Goal: Task Accomplishment & Management: Manage account settings

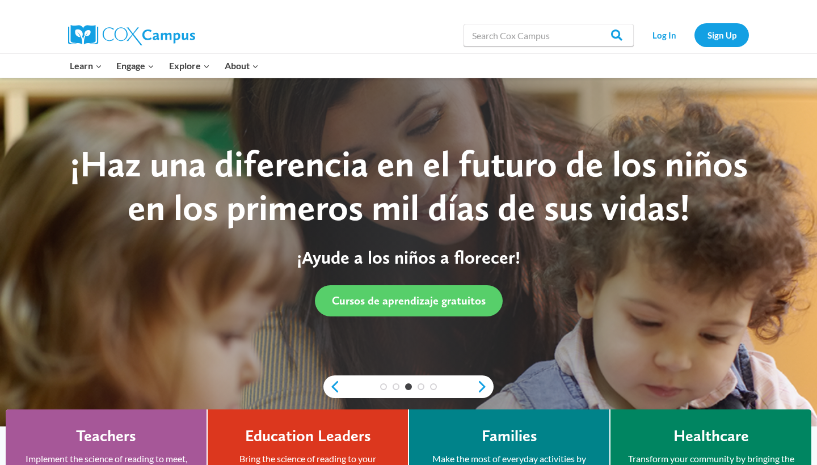
click at [416, 73] on div "Learn Expand PK-5 Structured Literacy Program En español Early Care and Learnin…" at bounding box center [286, 66] width 448 height 24
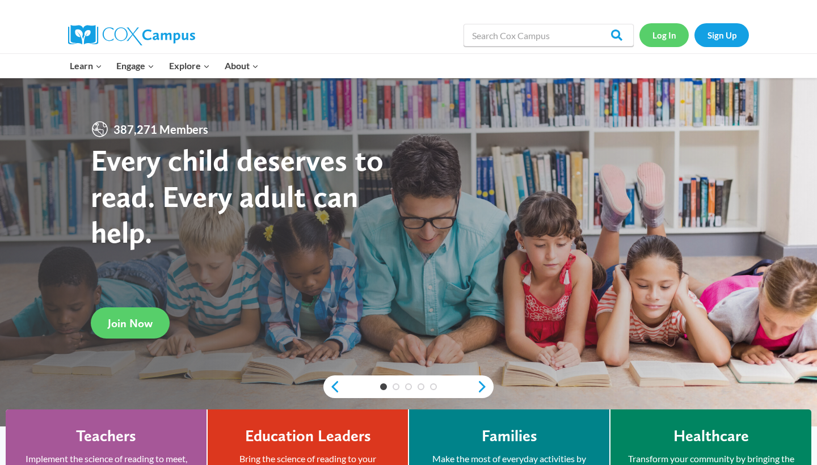
click at [659, 37] on link "Log In" at bounding box center [663, 34] width 49 height 23
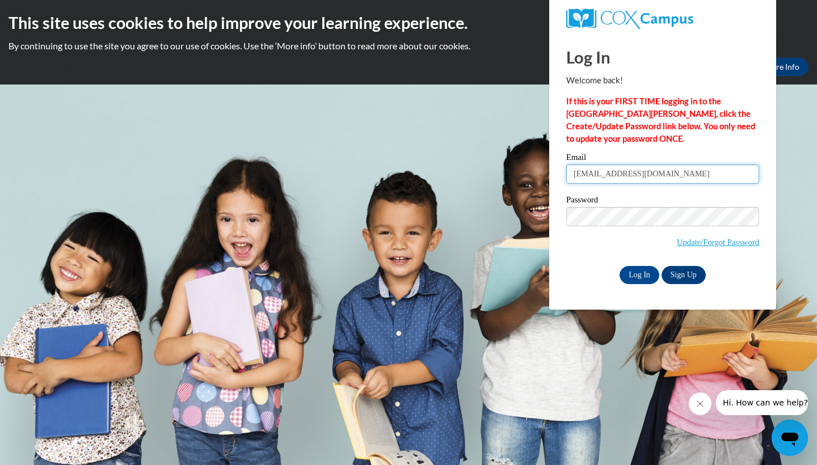
type input "hkirkpatrick2@student.gsu.edu"
click at [642, 168] on input "hkirkpatrick2@student.gsu.edu" at bounding box center [662, 173] width 193 height 19
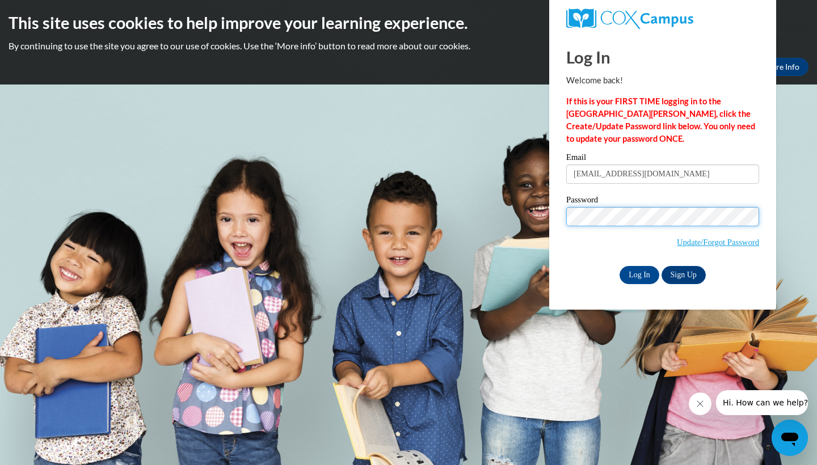
click at [638, 273] on input "Log In" at bounding box center [639, 275] width 40 height 18
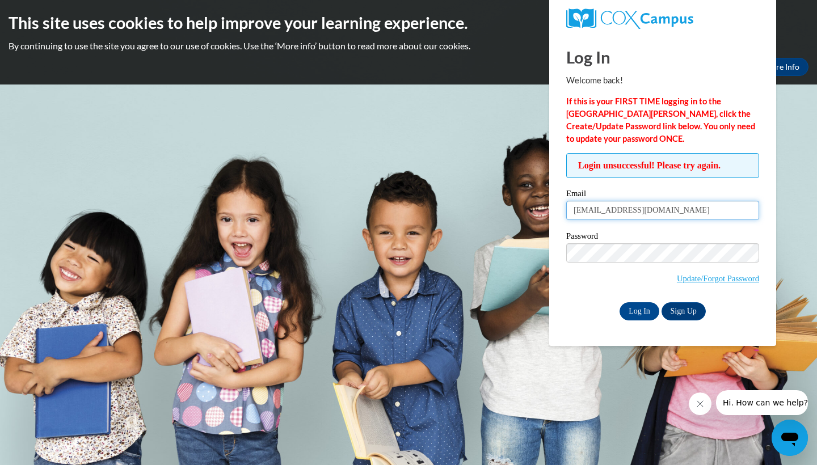
type input "Haileykirkpatrick"
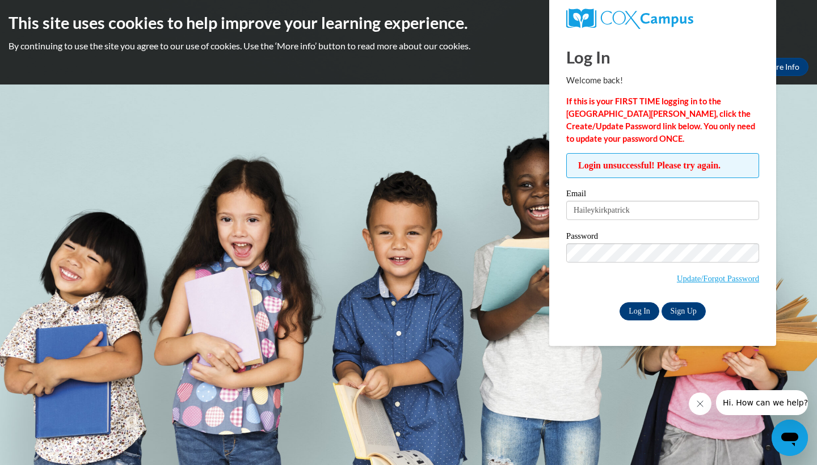
click at [648, 314] on input "Log In" at bounding box center [639, 311] width 40 height 18
